Goal: Find specific page/section: Find specific page/section

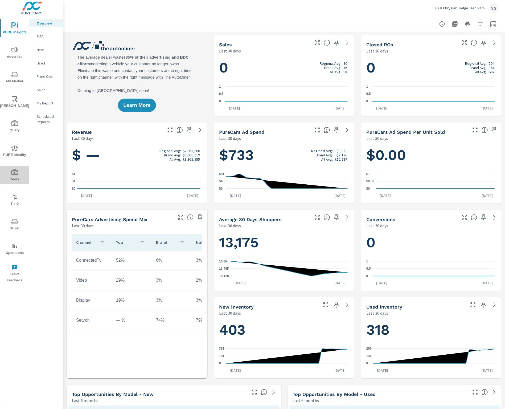
click at [19, 172] on span "Tools" at bounding box center [15, 175] width 26 height 13
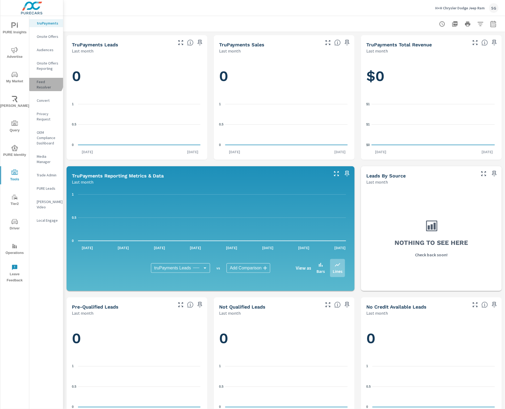
click at [46, 82] on p "Feed Resolver" at bounding box center [48, 84] width 22 height 11
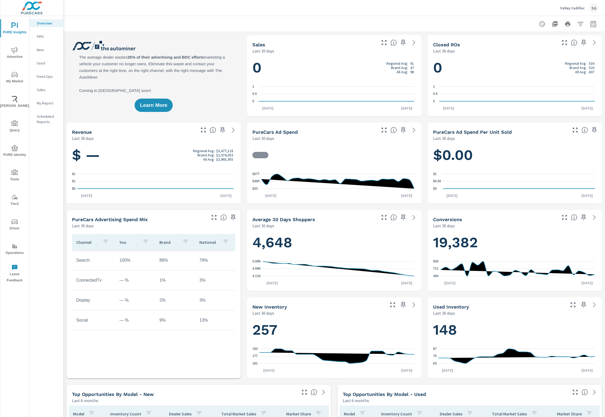
click at [12, 174] on icon "nav menu" at bounding box center [14, 172] width 6 height 6
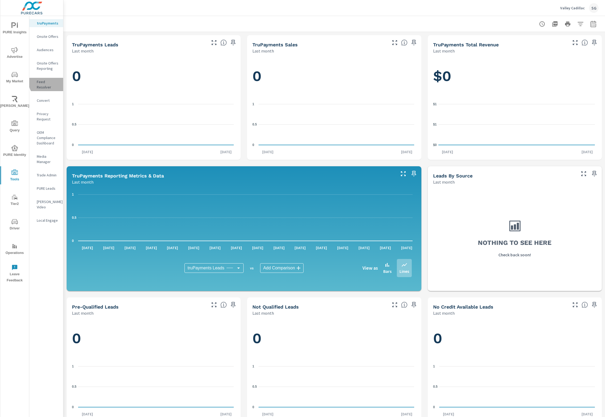
click at [48, 81] on p "Feed Resolver" at bounding box center [48, 84] width 22 height 11
click at [57, 80] on p "Feed Resolver" at bounding box center [48, 84] width 22 height 11
